Goal: Task Accomplishment & Management: Manage account settings

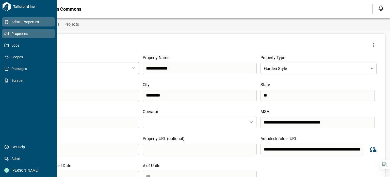
click at [27, 33] on span "Properties" at bounding box center [29, 33] width 41 height 5
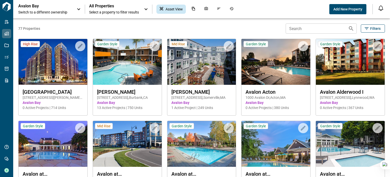
click at [55, 15] on div "Avalon Bay Switch to a different ownership All Properties Select a property to …" at bounding box center [195, 9] width 390 height 18
click at [56, 12] on span "Switch to a different ownership" at bounding box center [44, 12] width 53 height 5
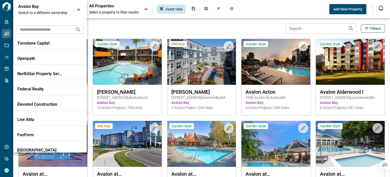
scroll to position [25, 0]
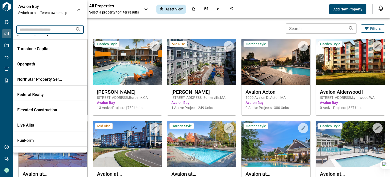
click at [30, 28] on input "text" at bounding box center [43, 29] width 55 height 9
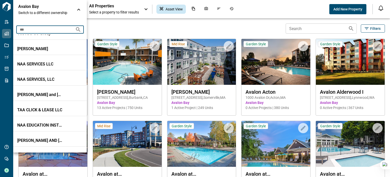
scroll to position [0, 0]
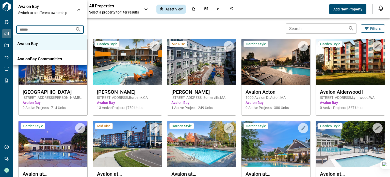
type input "******"
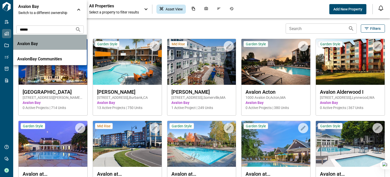
click at [36, 41] on p "Avalon Bay" at bounding box center [40, 43] width 46 height 5
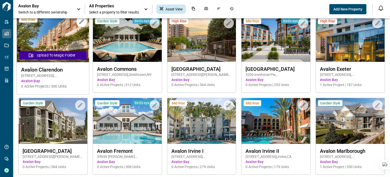
scroll to position [381, 0]
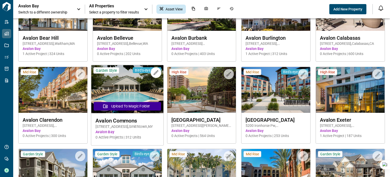
click at [133, 85] on img at bounding box center [127, 89] width 72 height 48
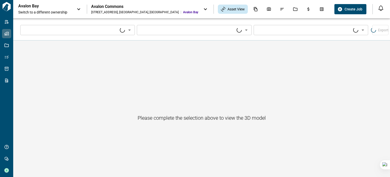
type input "****"
